Goal: Task Accomplishment & Management: Manage account settings

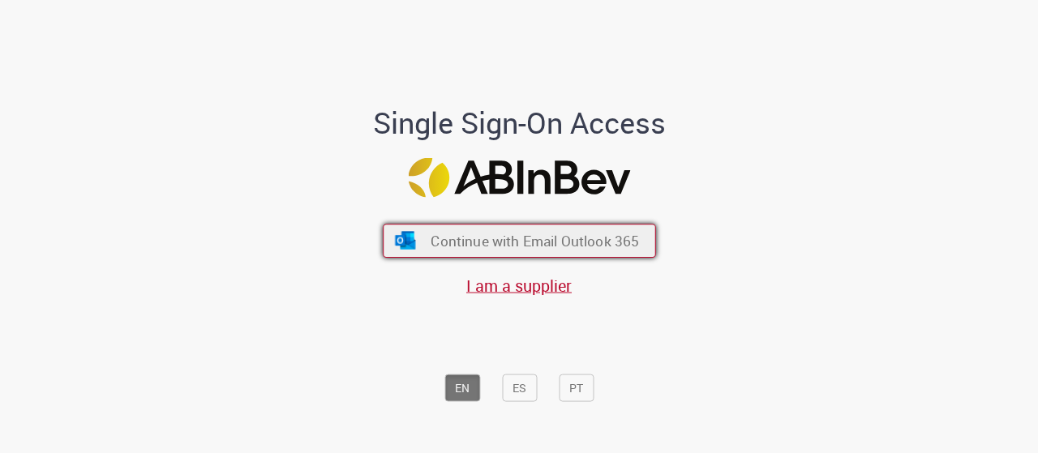
click at [464, 239] on span "Continue with Email Outlook 365" at bounding box center [534, 240] width 208 height 19
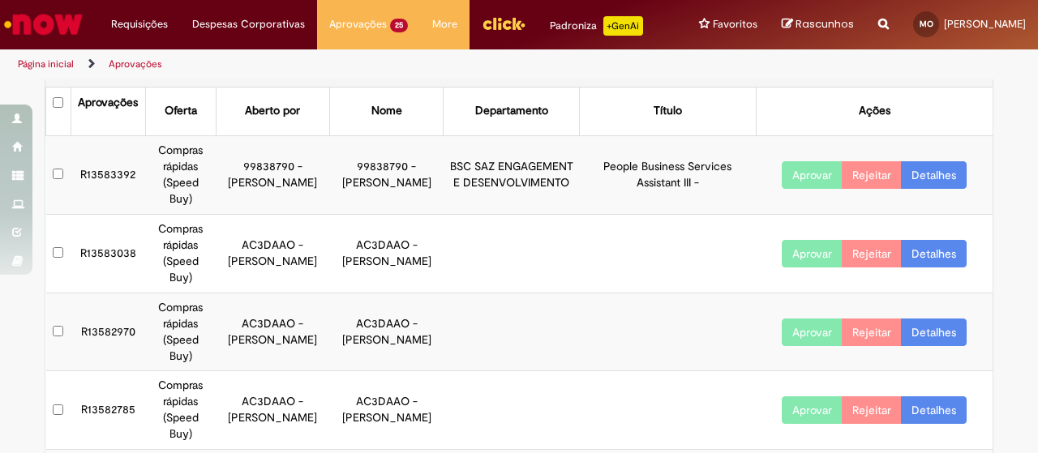
scroll to position [81, 0]
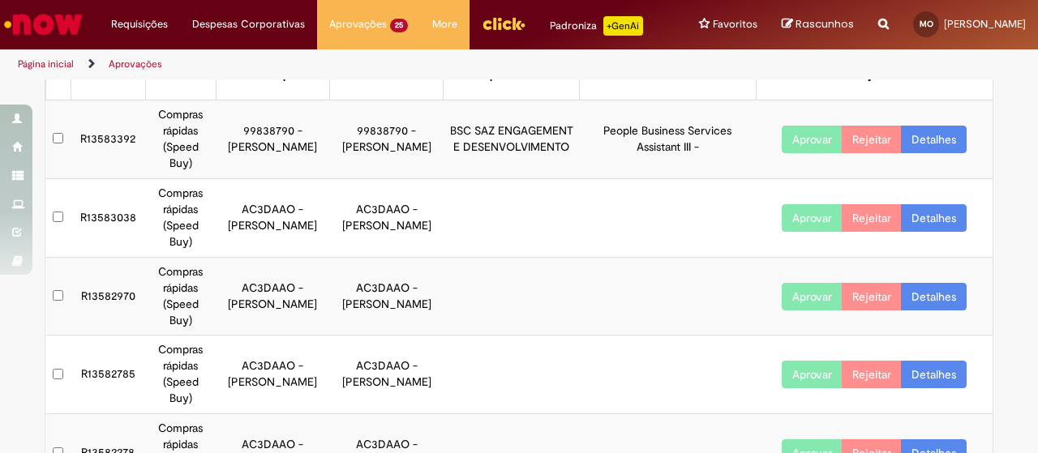
drag, startPoint x: 530, startPoint y: 87, endPoint x: 578, endPoint y: 253, distance: 172.9
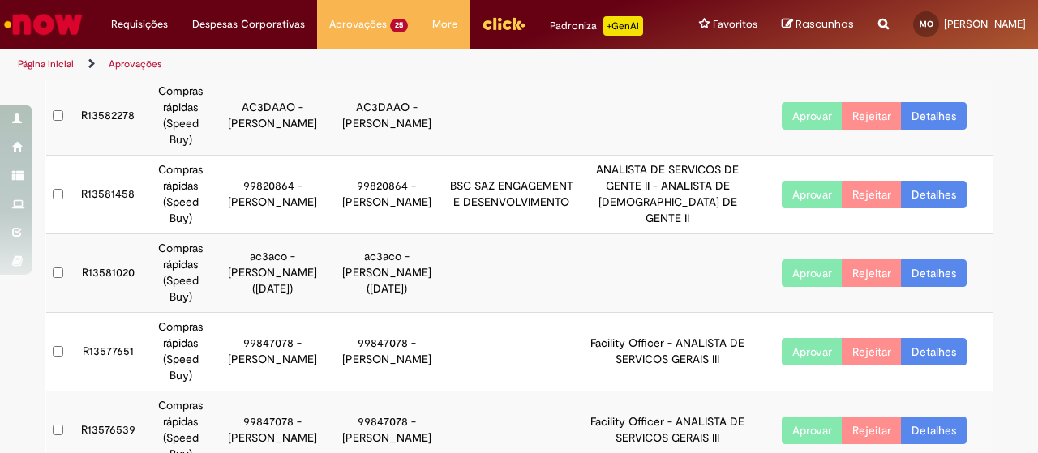
scroll to position [423, 0]
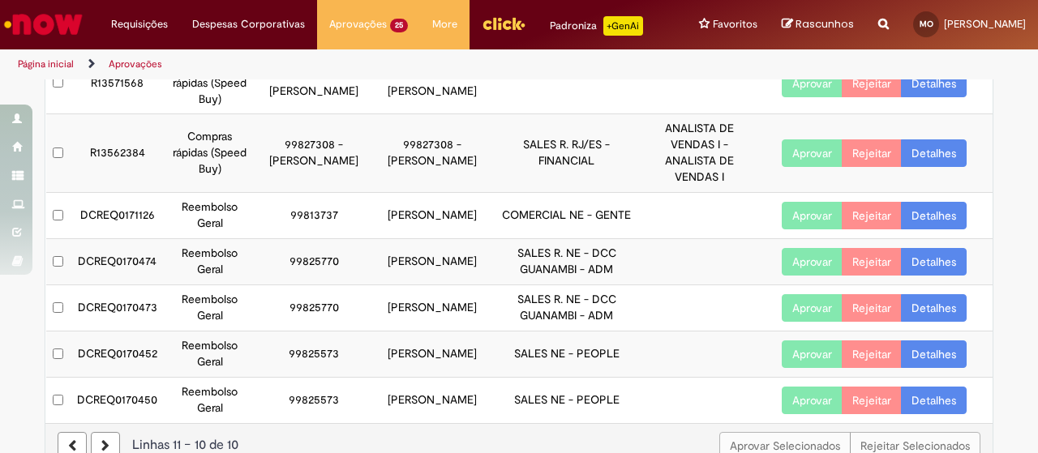
scroll to position [358, 0]
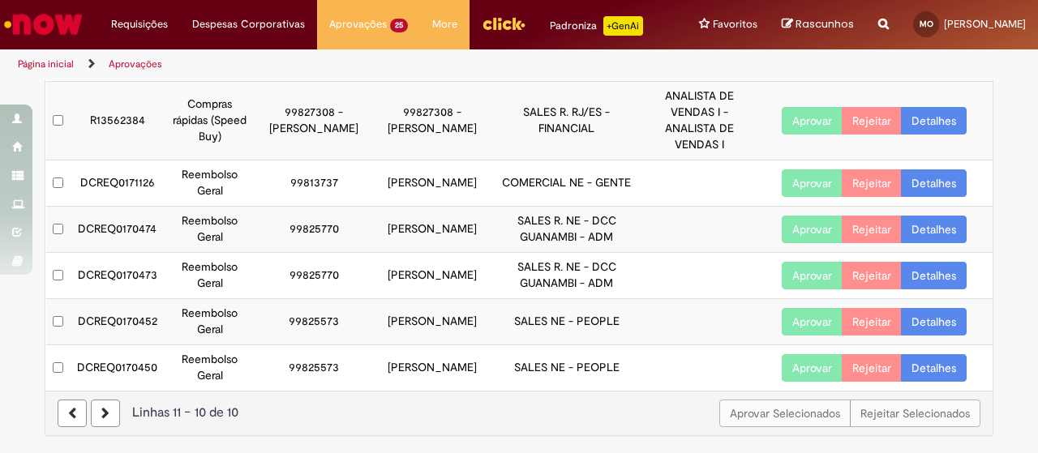
click at [809, 191] on button "Aprovar" at bounding box center [812, 183] width 61 height 28
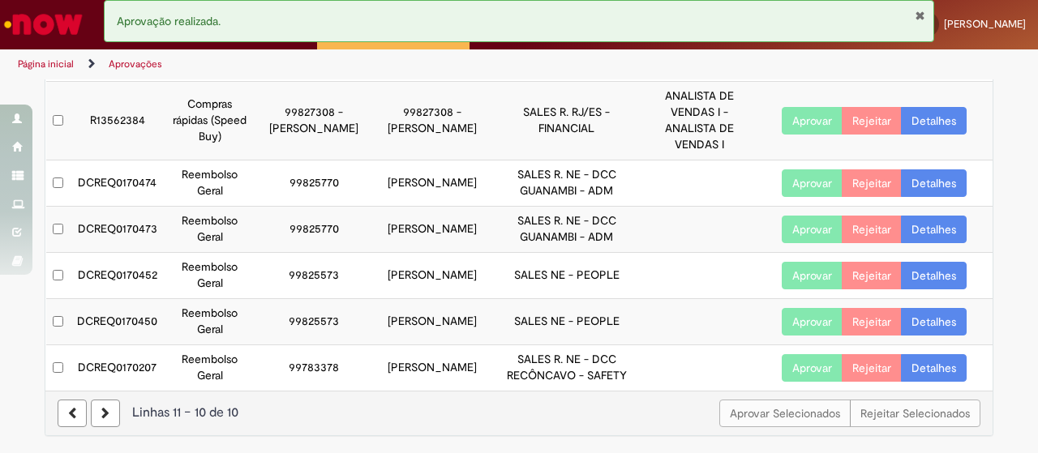
click at [920, 363] on link "Detalhes" at bounding box center [934, 368] width 66 height 28
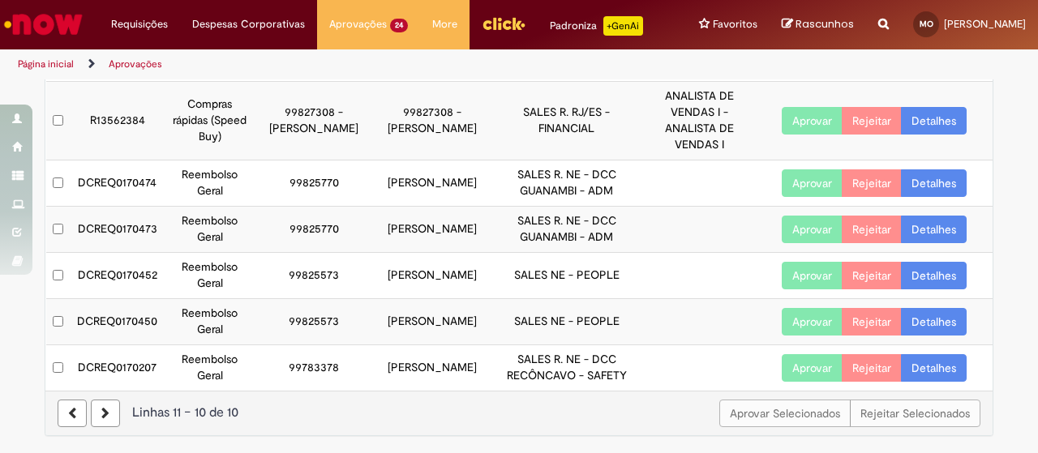
click at [926, 364] on link "Detalhes" at bounding box center [934, 368] width 66 height 28
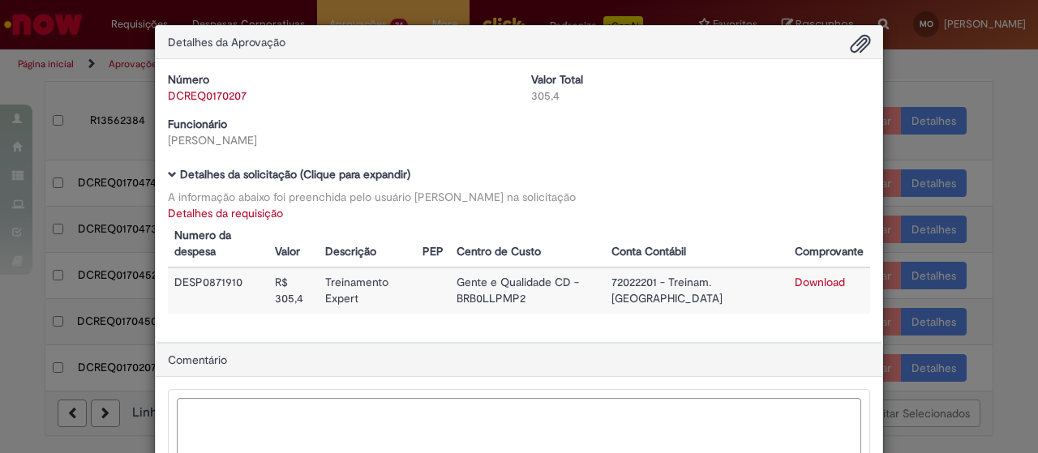
click at [101, 306] on div "Detalhes da Aprovação Número DCREQ0170207 Valor Total 305,4 Funcionário [PERSON…" at bounding box center [519, 226] width 1038 height 453
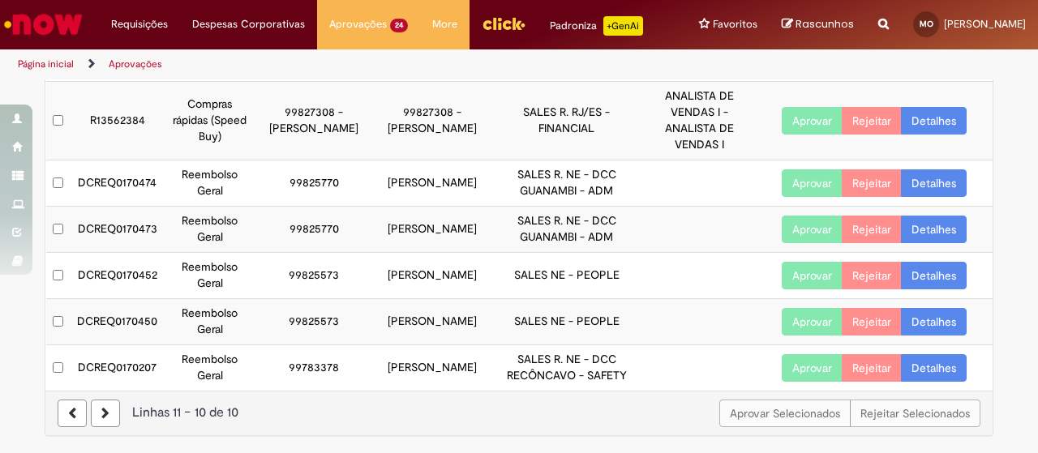
click at [802, 374] on button "Aprovar" at bounding box center [812, 368] width 61 height 28
click at [911, 280] on link "Detalhes" at bounding box center [934, 276] width 66 height 28
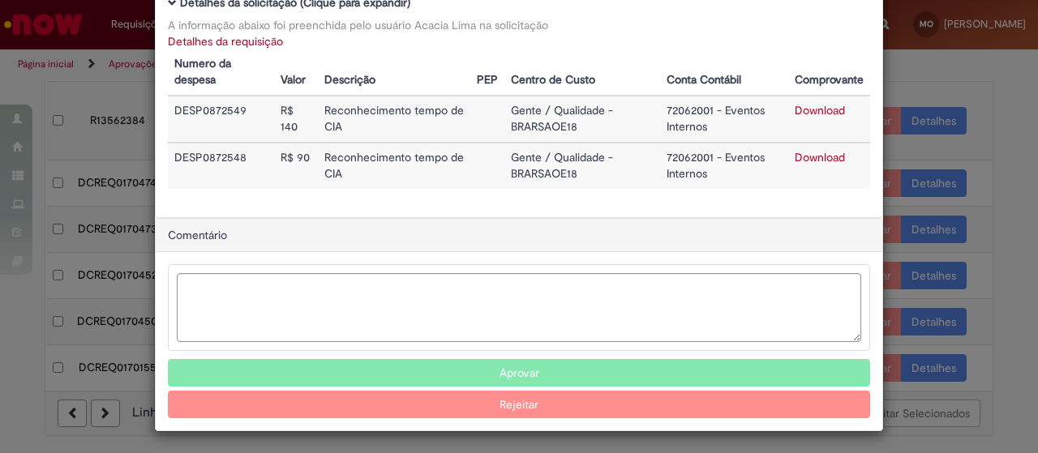
scroll to position [171, 0]
click at [472, 372] on button "Aprovar" at bounding box center [519, 374] width 702 height 28
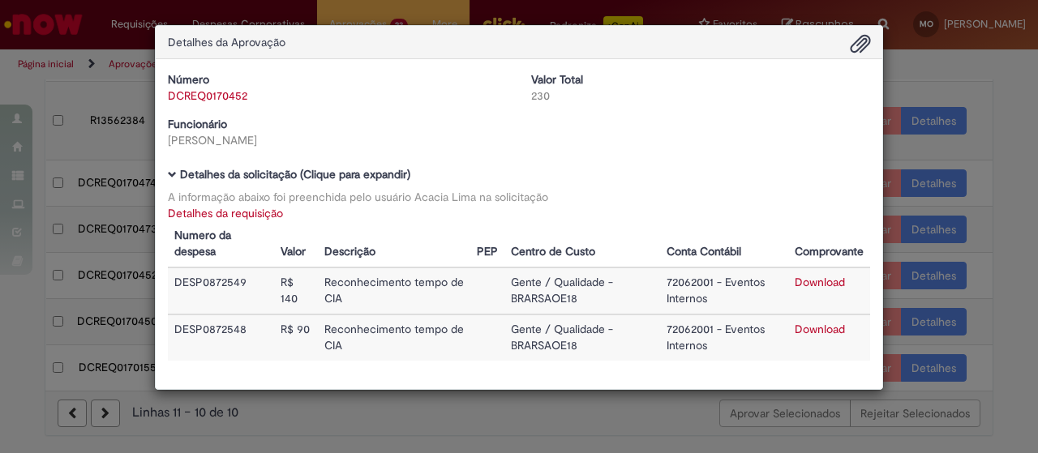
scroll to position [0, 0]
click at [985, 265] on div "Detalhes da Aprovação Número DCREQ0170452 Valor Total 230 Funcionário [PERSON_N…" at bounding box center [519, 226] width 1038 height 453
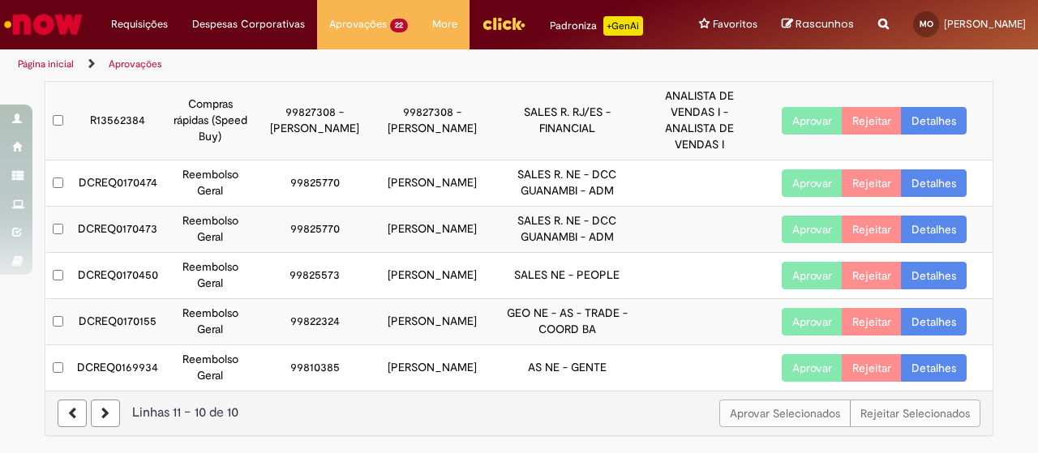
click at [925, 276] on link "Detalhes" at bounding box center [934, 276] width 66 height 28
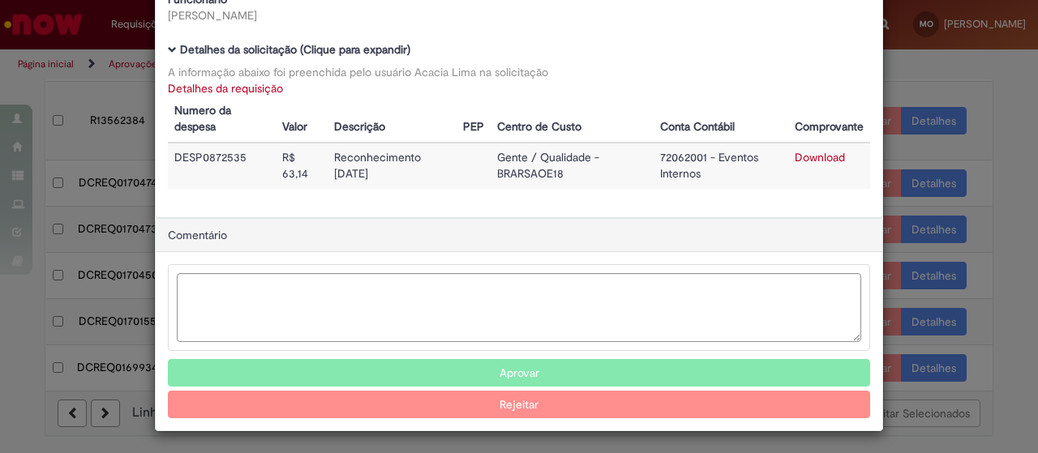
scroll to position [124, 0]
click at [525, 371] on button "Aprovar" at bounding box center [519, 374] width 702 height 28
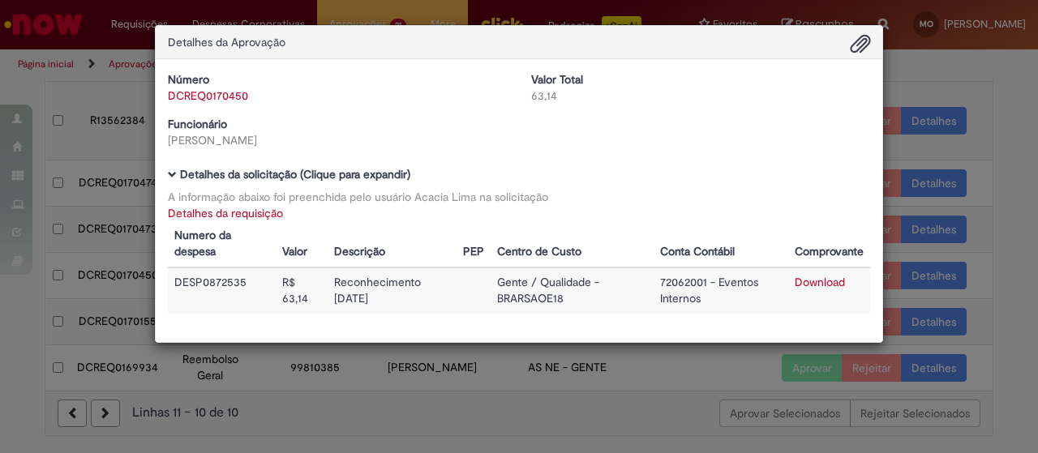
click at [1015, 323] on div "Detalhes da Aprovação Número DCREQ0170450 Valor Total 63,14 Funcionário [PERSON…" at bounding box center [519, 226] width 1038 height 453
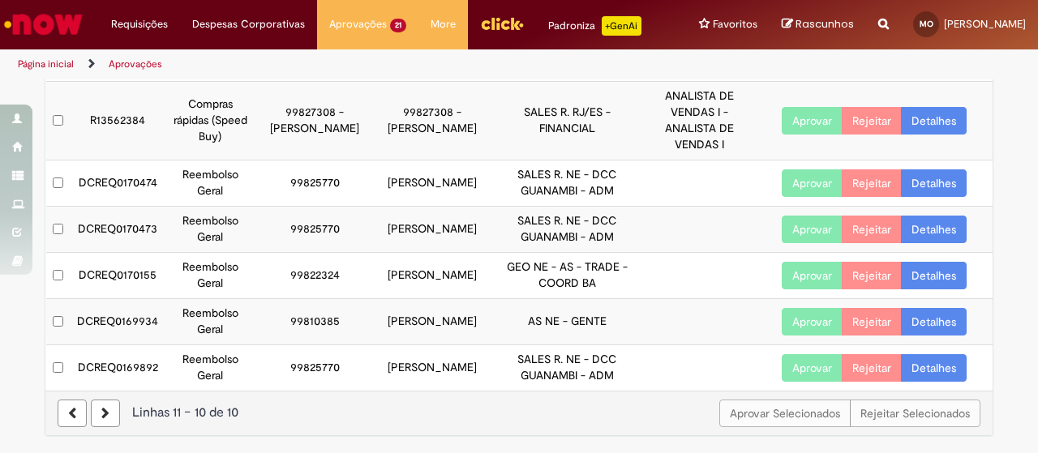
click at [908, 314] on link "Detalhes" at bounding box center [934, 322] width 66 height 28
click at [922, 320] on link "Detalhes" at bounding box center [934, 322] width 66 height 28
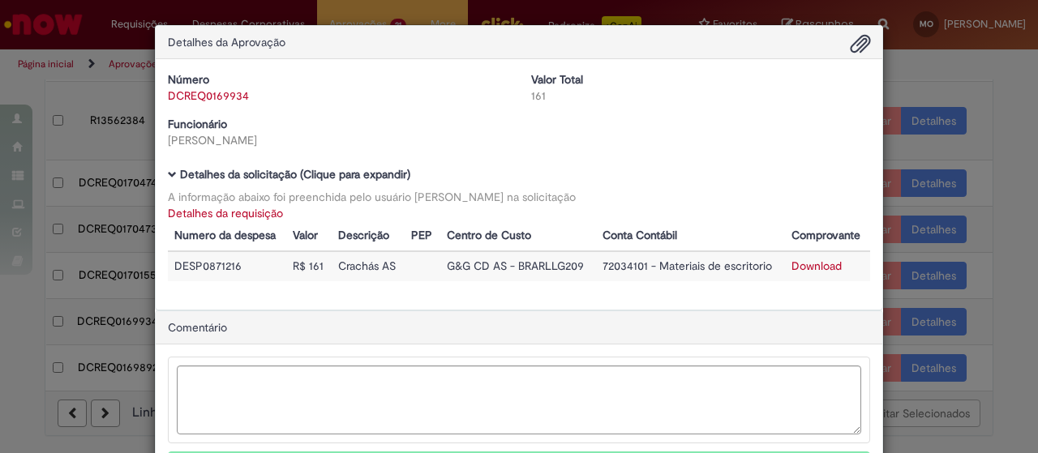
scroll to position [81, 0]
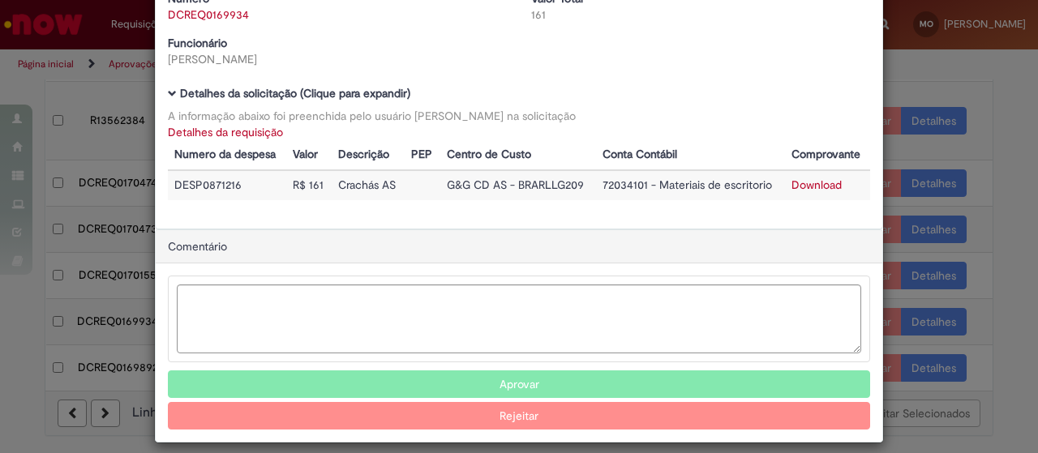
click at [532, 386] on button "Aprovar" at bounding box center [519, 385] width 702 height 28
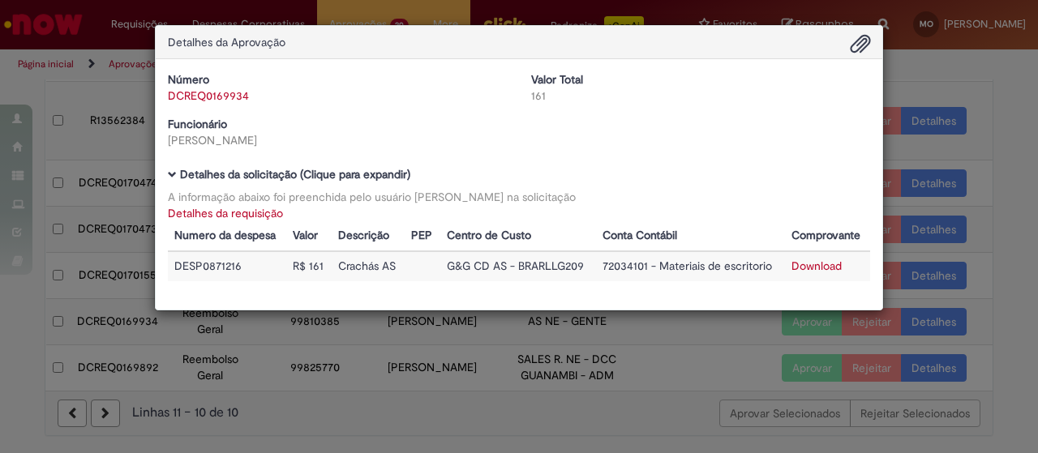
click at [358, 360] on div "Detalhes da Aprovação Número DCREQ0169934 Valor Total 161 Funcionário [PERSON_N…" at bounding box center [519, 226] width 1038 height 453
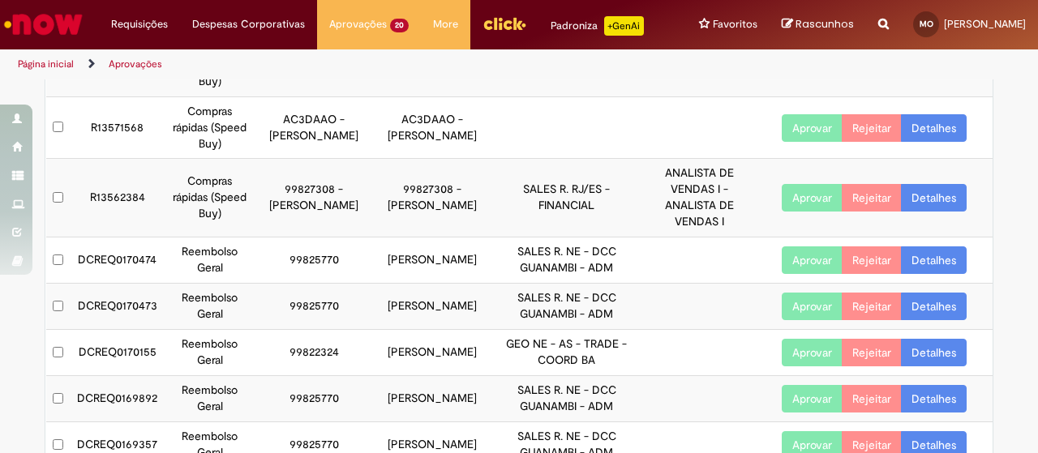
scroll to position [358, 0]
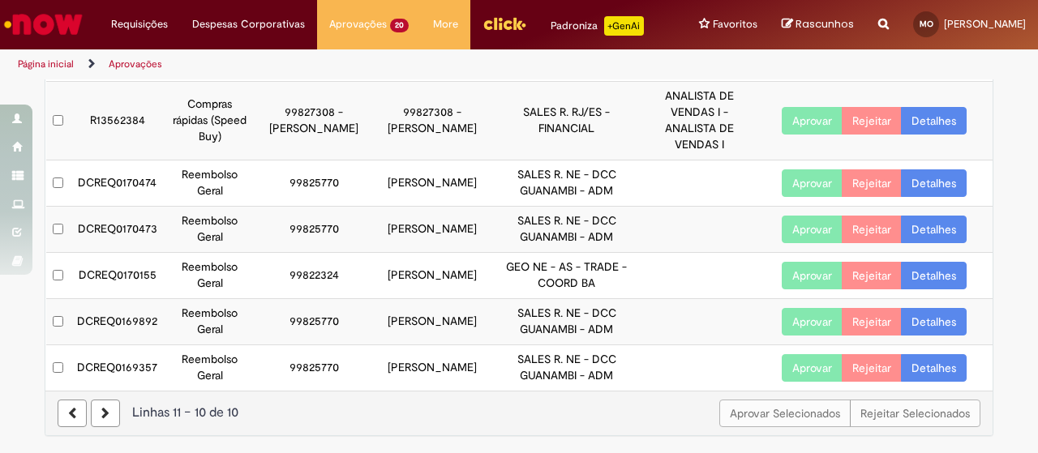
click at [91, 416] on link at bounding box center [105, 414] width 29 height 28
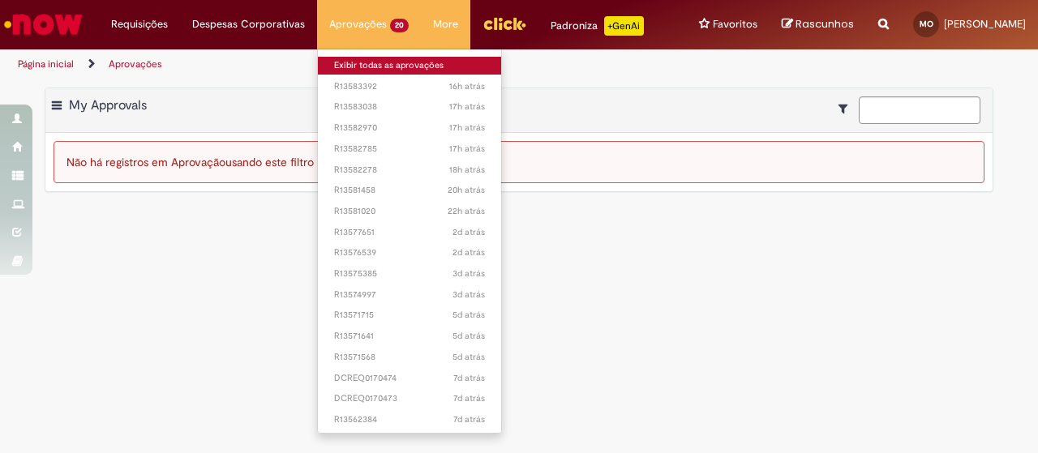
click at [357, 64] on link "Exibir todas as aprovações" at bounding box center [409, 66] width 183 height 18
click at [331, 59] on link "Exibir todas as aprovações" at bounding box center [409, 66] width 183 height 18
click at [353, 64] on link "Exibir todas as aprovações" at bounding box center [409, 66] width 183 height 18
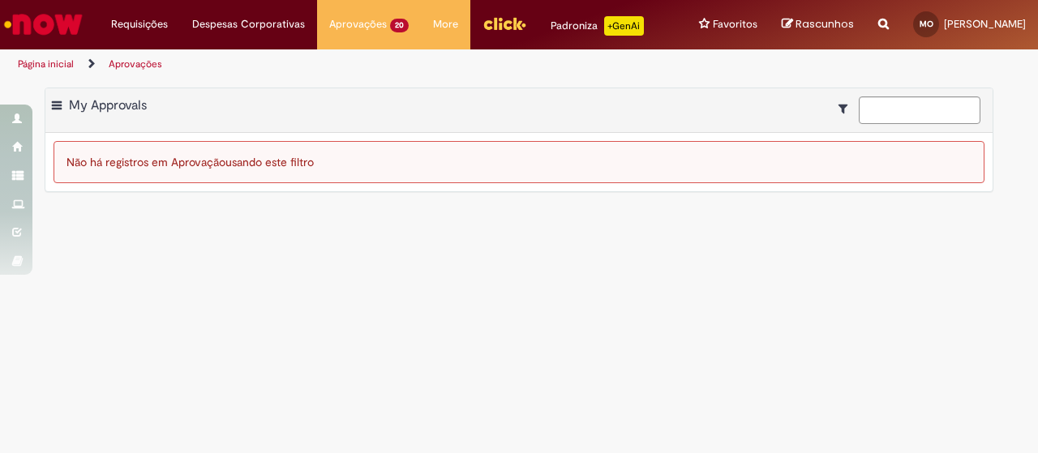
drag, startPoint x: 244, startPoint y: 318, endPoint x: 243, endPoint y: 299, distance: 18.7
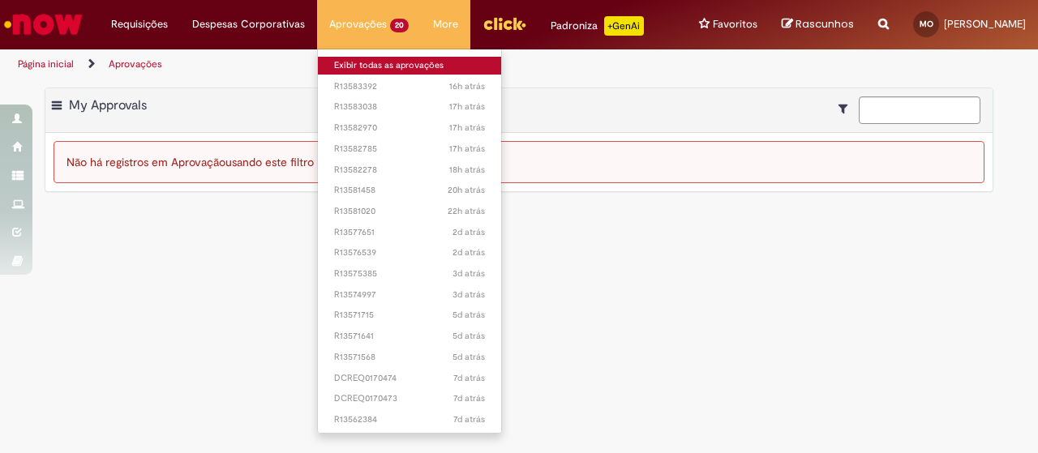
click at [341, 71] on link "Exibir todas as aprovações" at bounding box center [409, 66] width 183 height 18
click at [337, 66] on link "Exibir todas as aprovações" at bounding box center [409, 66] width 183 height 18
click at [380, 67] on link "Exibir todas as aprovações" at bounding box center [409, 66] width 183 height 18
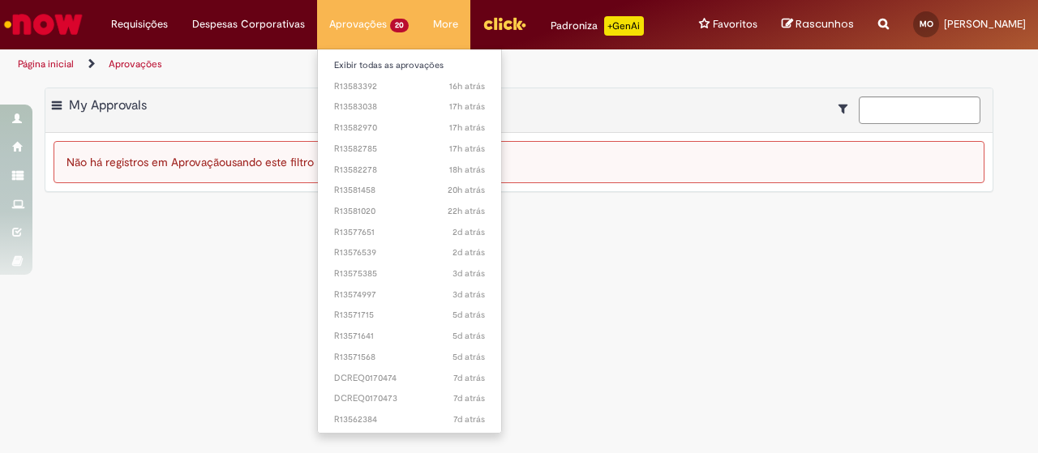
click at [339, 11] on li "Aprovações 20 Exibir todas as aprovações 16h atrás 16 horas atrás R13583392 17h…" at bounding box center [369, 24] width 104 height 49
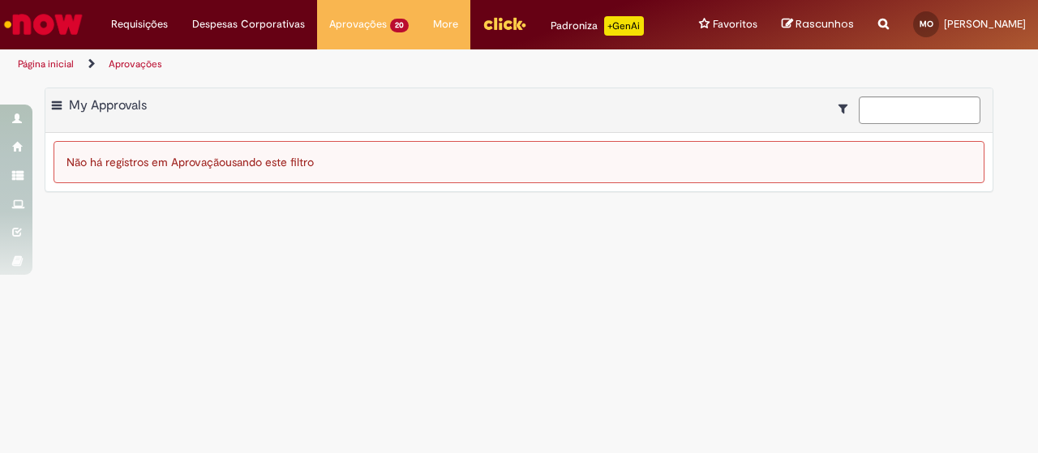
click at [57, 20] on img "Ir para a Homepage" at bounding box center [44, 24] width 84 height 32
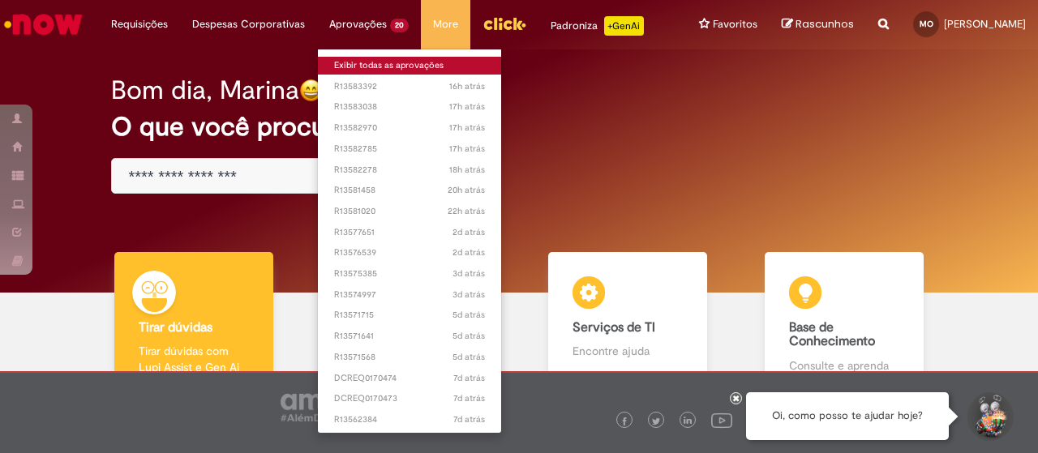
click at [344, 69] on link "Exibir todas as aprovações" at bounding box center [409, 66] width 183 height 18
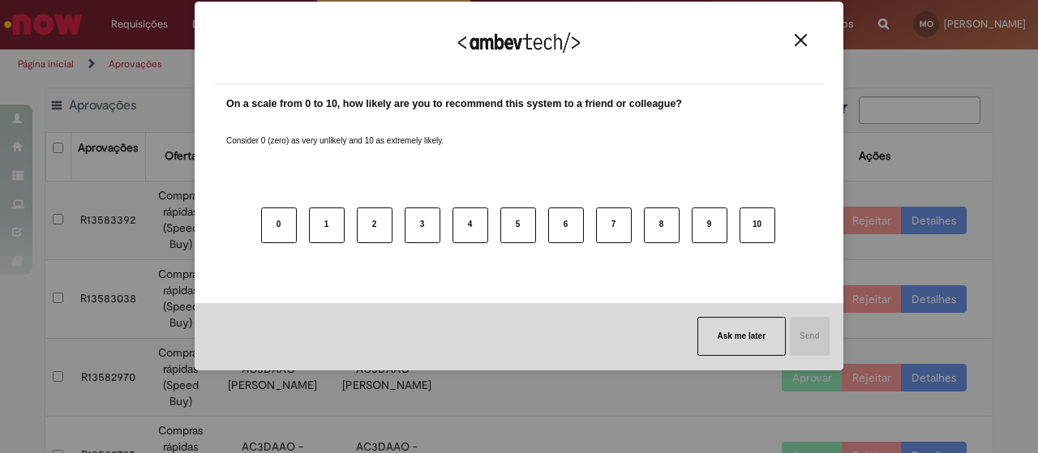
click at [801, 40] on img "Close" at bounding box center [801, 40] width 12 height 12
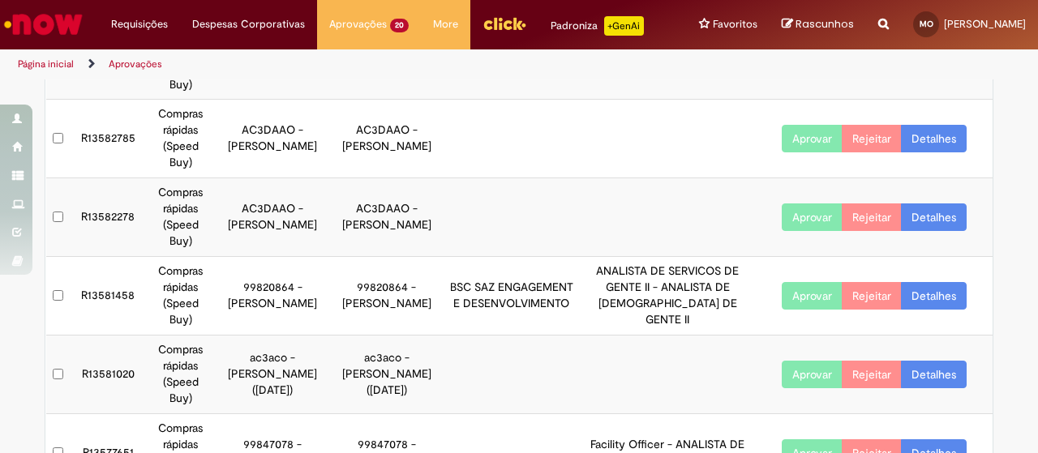
scroll to position [423, 0]
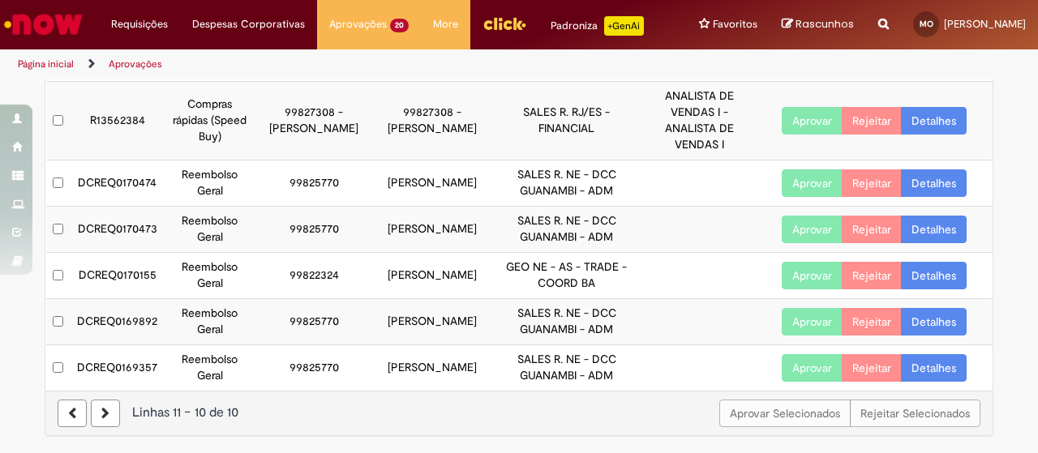
scroll to position [358, 0]
click at [922, 275] on link "Detalhes" at bounding box center [934, 276] width 66 height 28
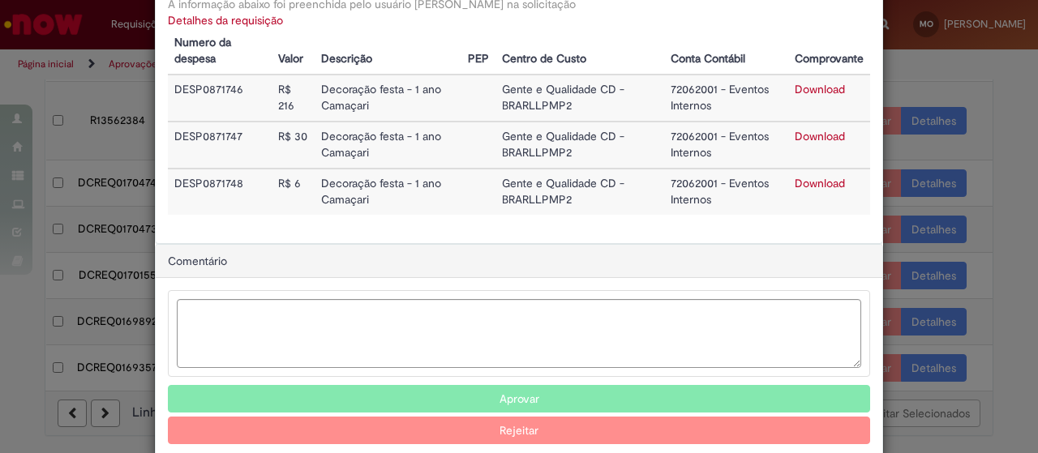
scroll to position [219, 0]
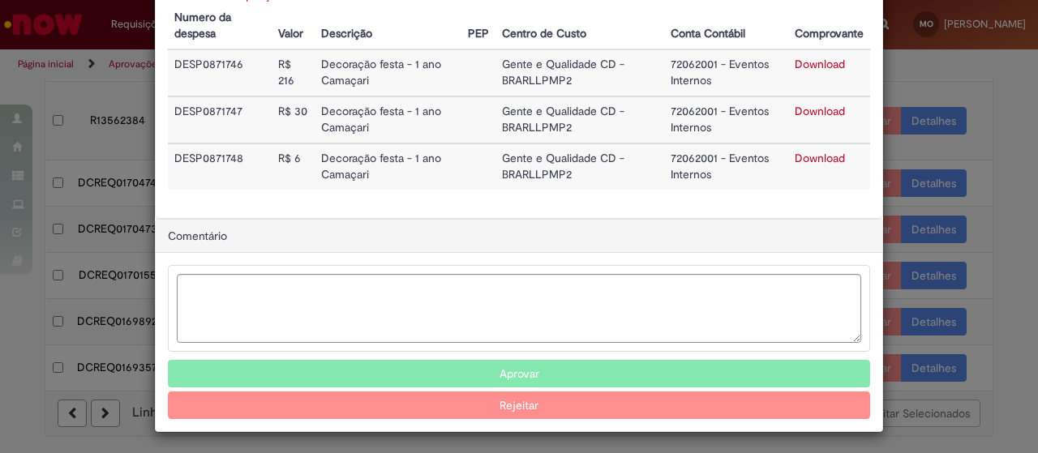
click at [617, 366] on button "Aprovar" at bounding box center [519, 374] width 702 height 28
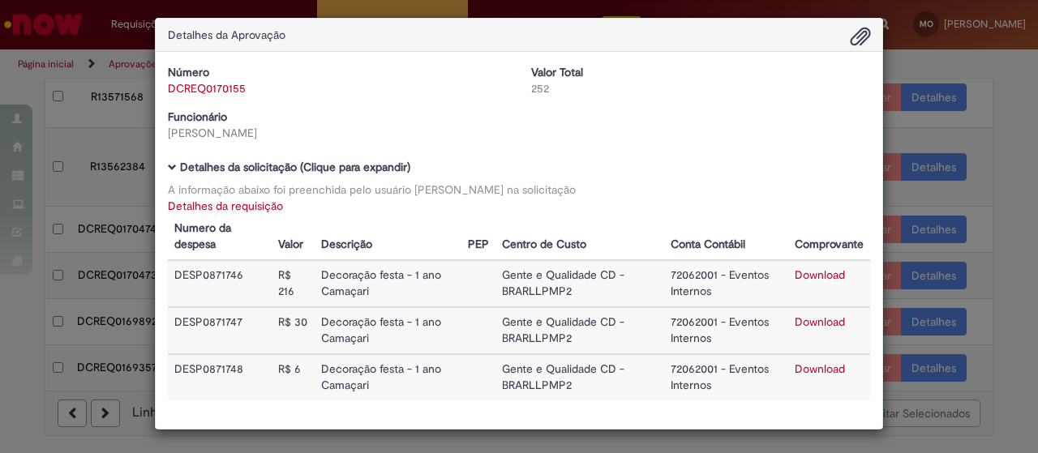
scroll to position [312, 0]
click at [78, 164] on div "Detalhes da Aprovação Número DCREQ0170155 Valor Total 252 Funcionário Flavia Al…" at bounding box center [519, 226] width 1038 height 453
